Goal: Answer question/provide support: Share knowledge or assist other users

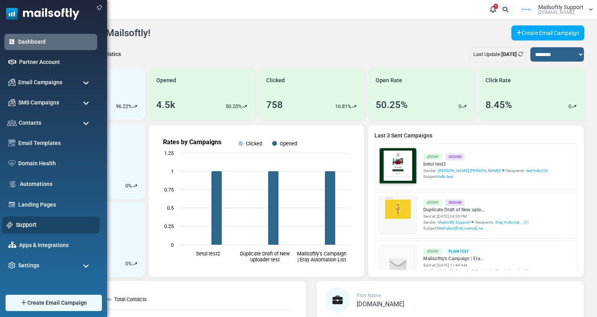
click at [21, 225] on link "Support" at bounding box center [55, 224] width 79 height 9
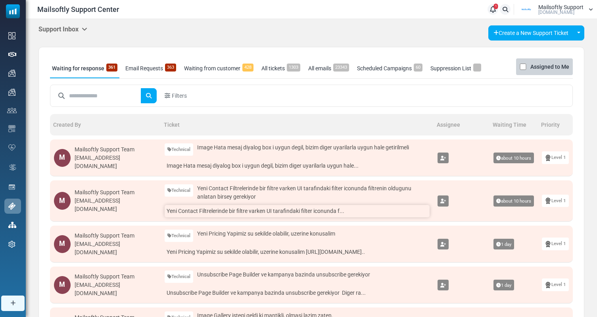
click at [225, 210] on link "Yeni Contact Filtrelerinde bir filtre varken UI tarafindaki filter iconunda f..." at bounding box center [297, 211] width 265 height 12
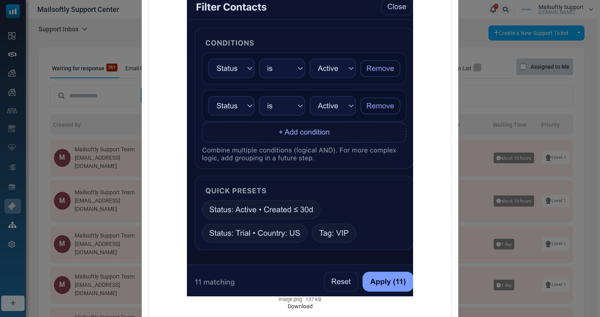
scroll to position [276, 0]
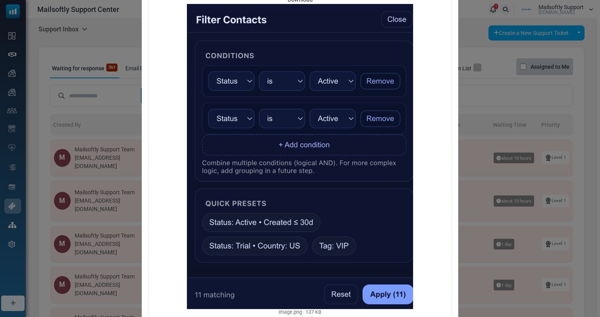
click at [100, 116] on div "Yeni Contact Filtrelerinde bir filtre varken UI tarafindaki filter iconunda fil…" at bounding box center [300, 158] width 600 height 317
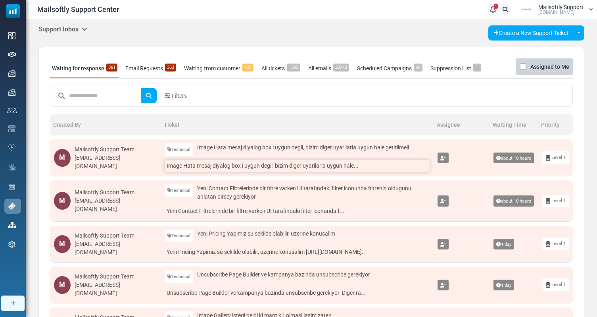
click at [205, 171] on link "Image Hata mesaj diyalog box i uygun degil, bizim diger uyarilarla uygun hale..." at bounding box center [297, 166] width 265 height 12
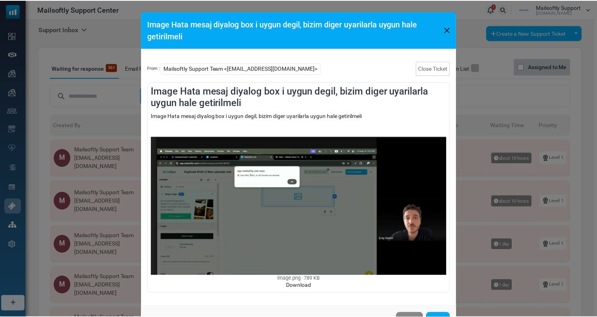
scroll to position [29, 0]
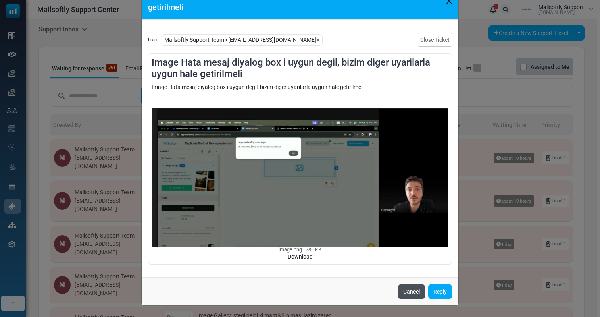
click at [412, 291] on button "Cancel" at bounding box center [411, 291] width 27 height 15
